Goal: Information Seeking & Learning: Learn about a topic

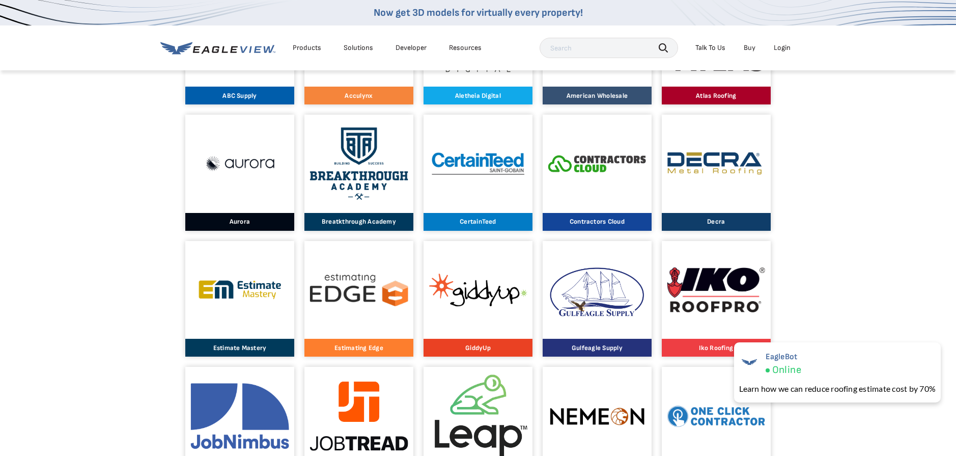
scroll to position [356, 0]
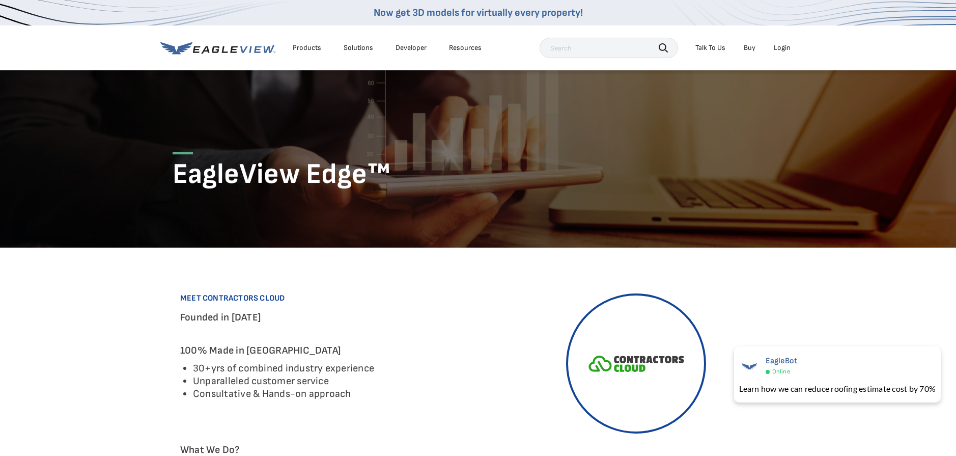
click at [241, 368] on li "30+yrs of combined industry experience" at bounding box center [326, 368] width 267 height 13
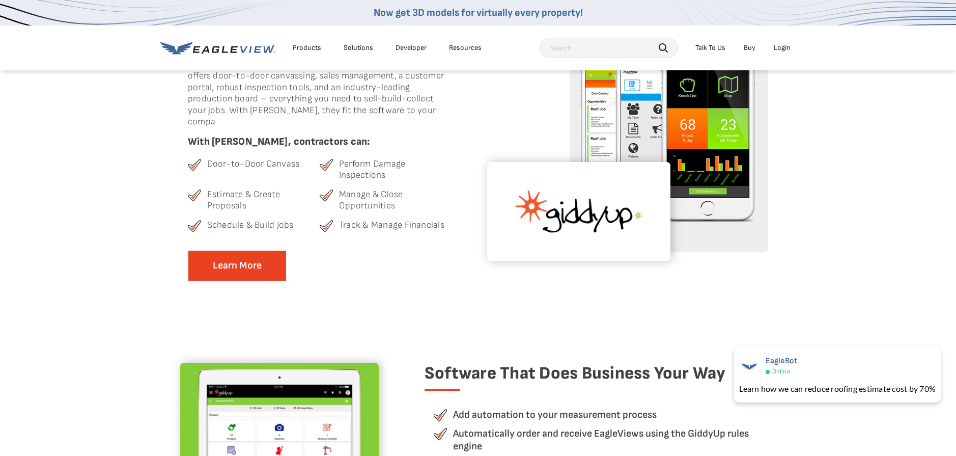
scroll to position [255, 0]
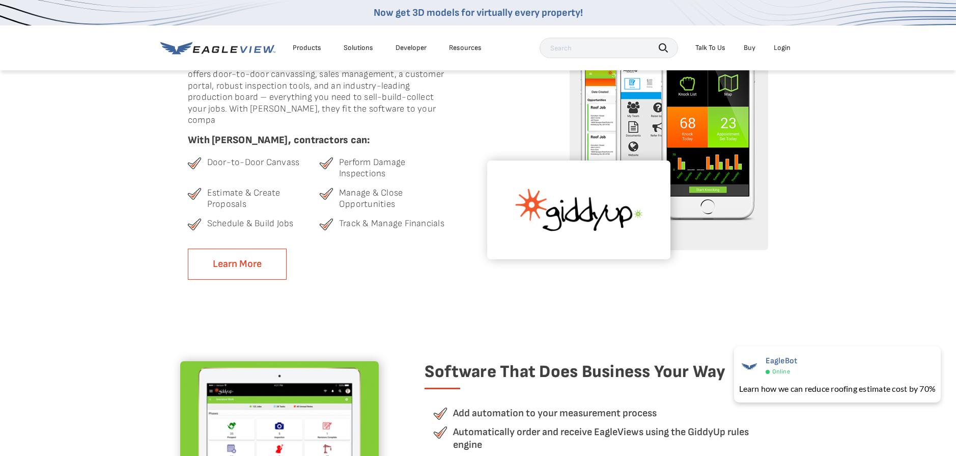
click at [237, 250] on link "Learn More" at bounding box center [237, 263] width 99 height 31
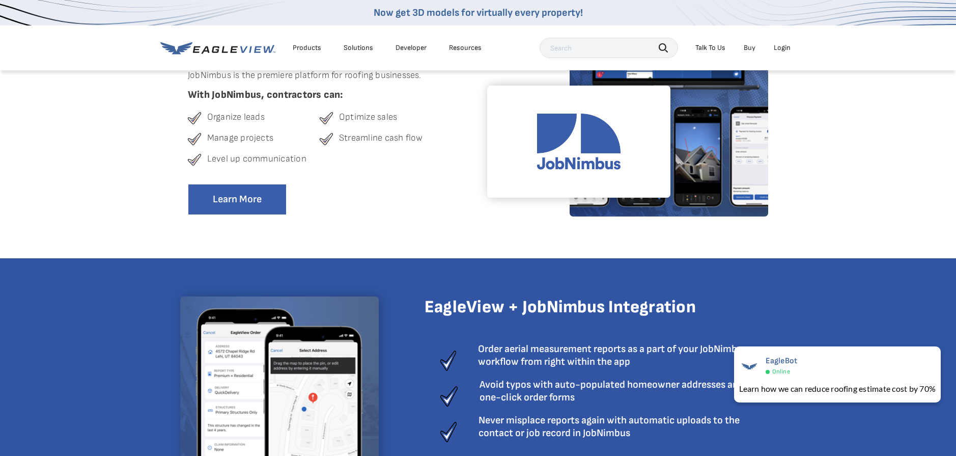
scroll to position [306, 0]
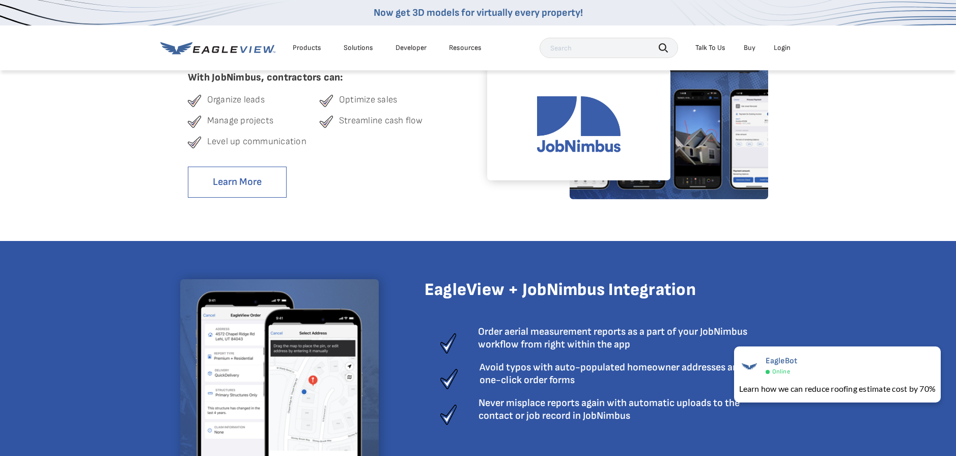
click at [225, 181] on link "Learn More" at bounding box center [237, 182] width 99 height 31
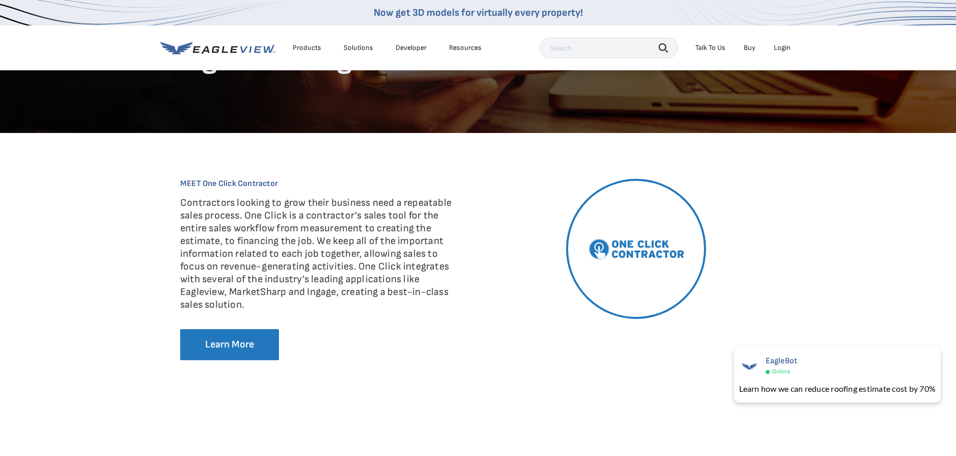
scroll to position [102, 0]
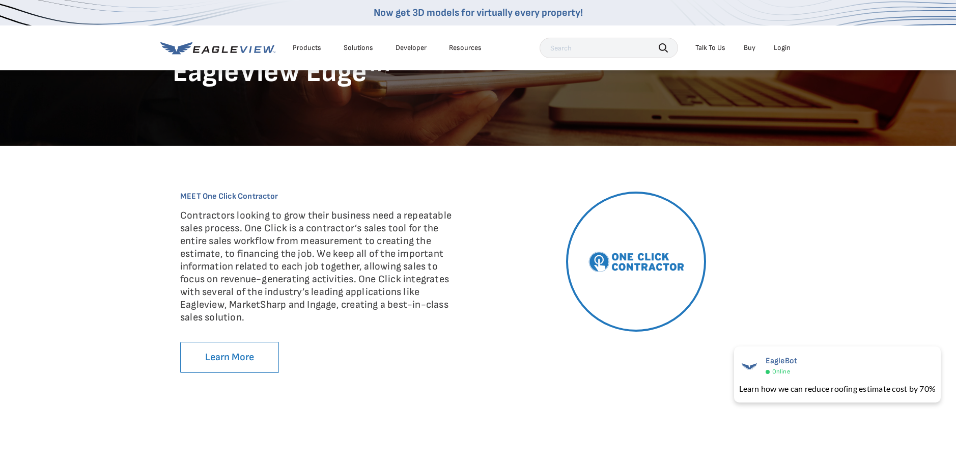
click at [213, 355] on link "Learn More" at bounding box center [229, 357] width 99 height 31
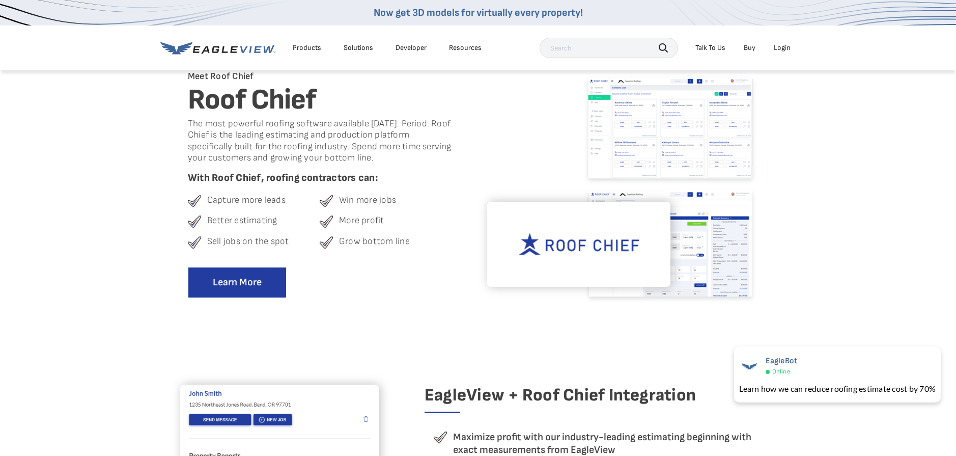
scroll to position [204, 0]
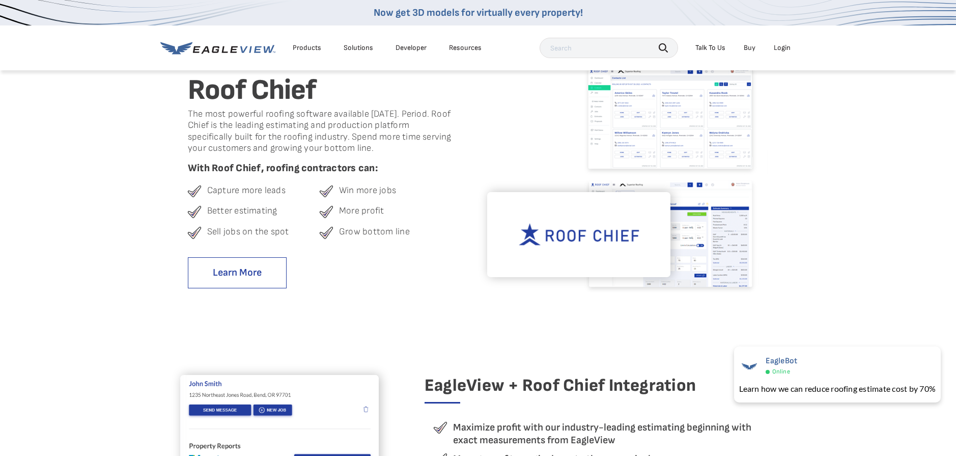
click at [232, 271] on link "Learn More" at bounding box center [237, 272] width 99 height 31
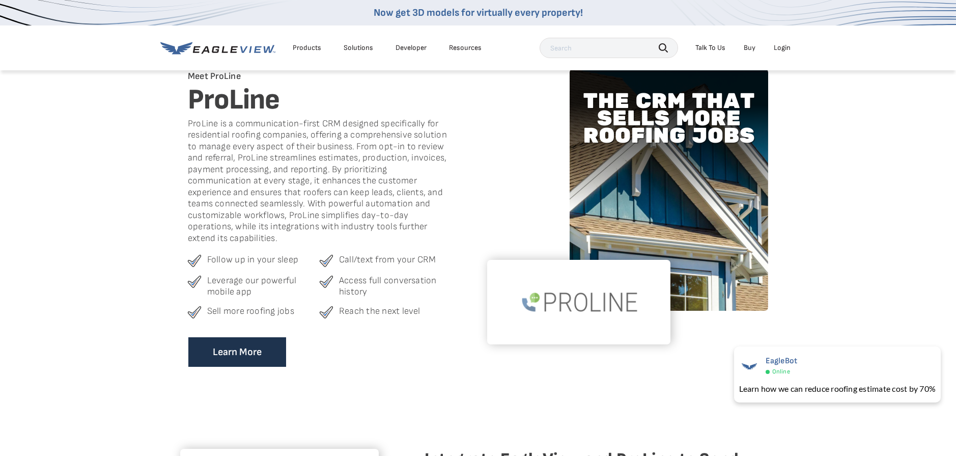
scroll to position [204, 0]
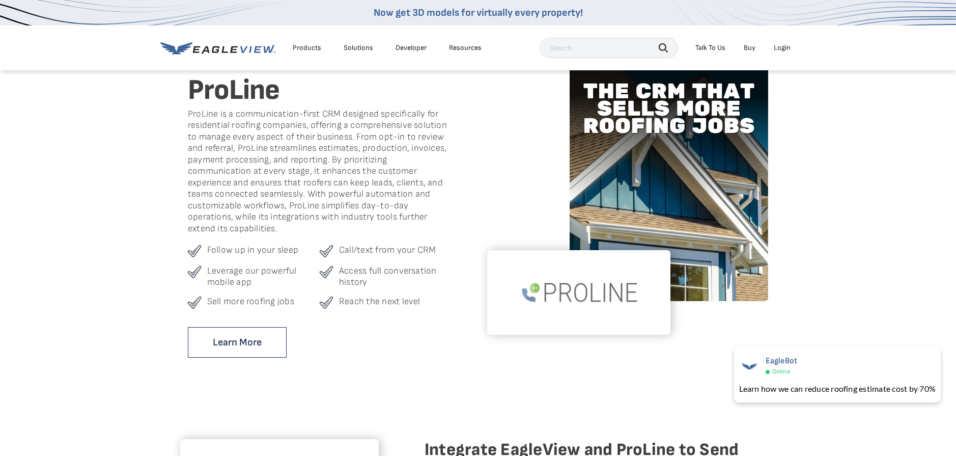
click at [223, 344] on link "Learn More" at bounding box center [237, 342] width 99 height 31
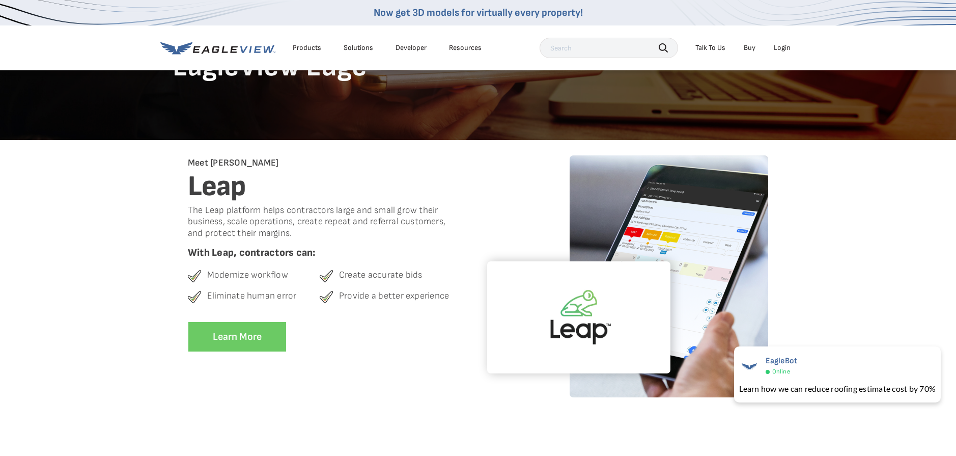
scroll to position [102, 0]
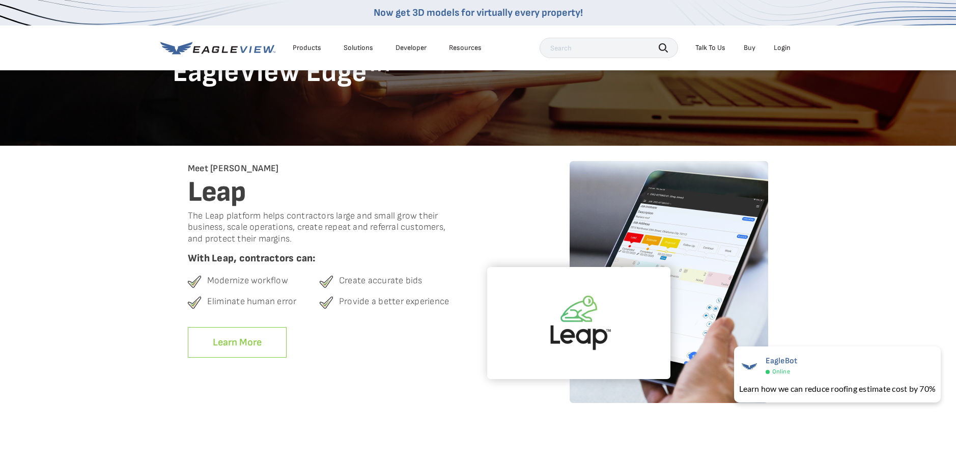
click at [230, 342] on link "Learn More" at bounding box center [237, 342] width 99 height 31
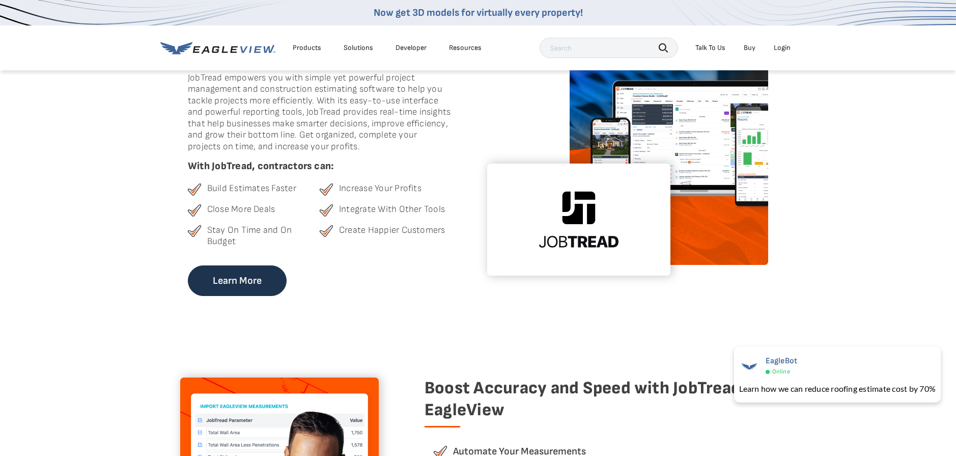
scroll to position [255, 0]
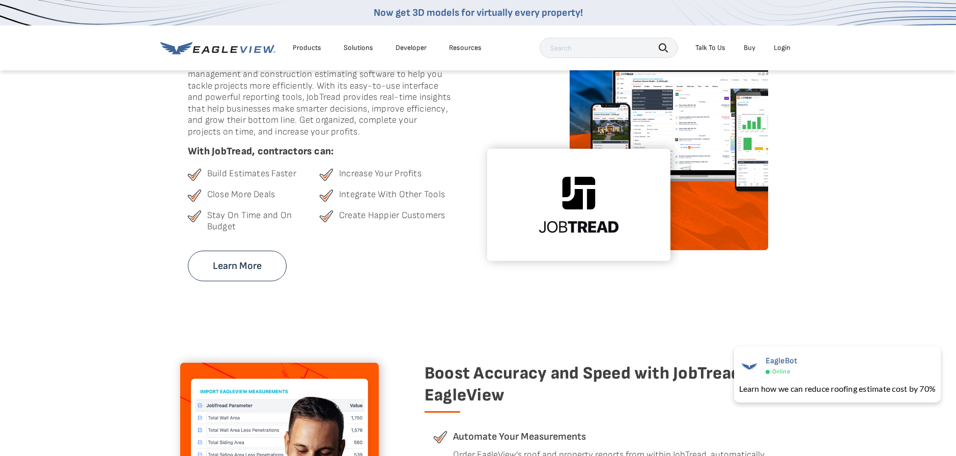
click at [223, 266] on link "Learn More" at bounding box center [237, 266] width 99 height 31
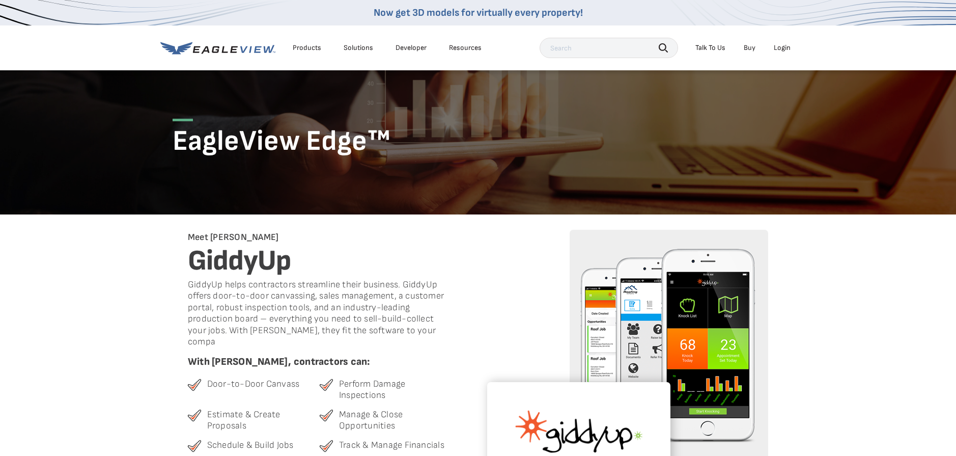
scroll to position [51, 0]
